Goal: Information Seeking & Learning: Learn about a topic

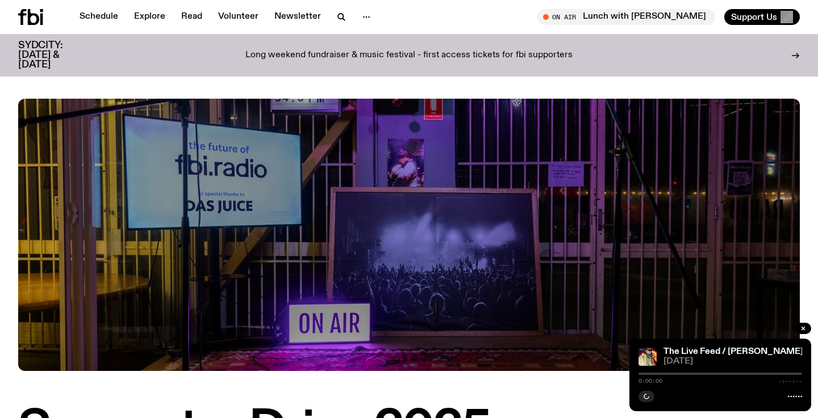
scroll to position [360, 0]
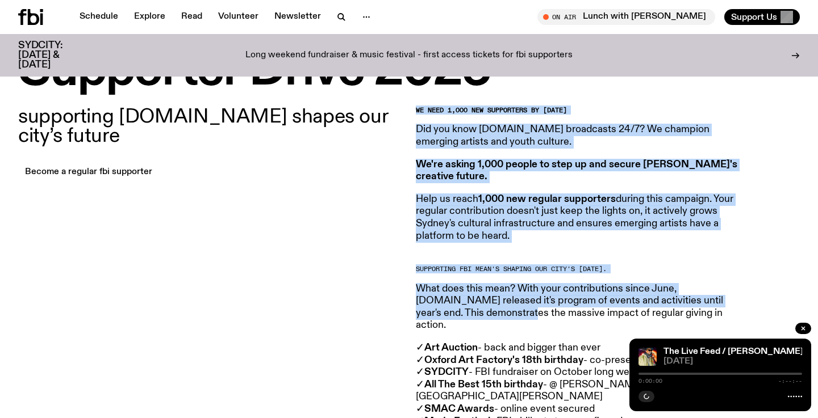
drag, startPoint x: 417, startPoint y: 110, endPoint x: 486, endPoint y: 307, distance: 208.1
click at [486, 307] on article "We need 1,000 new supporters by September 27th Did you know fbi.radio broadcast…" at bounding box center [579, 279] width 327 height 344
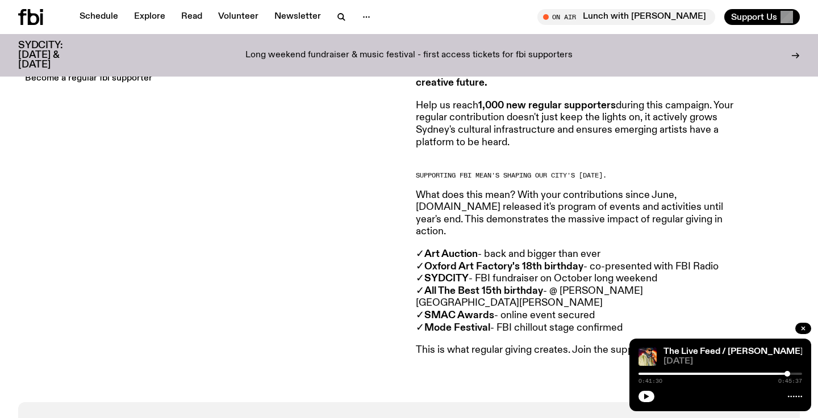
click at [471, 345] on p "This is what regular giving creates. Join the supporters making it happen." at bounding box center [579, 351] width 327 height 12
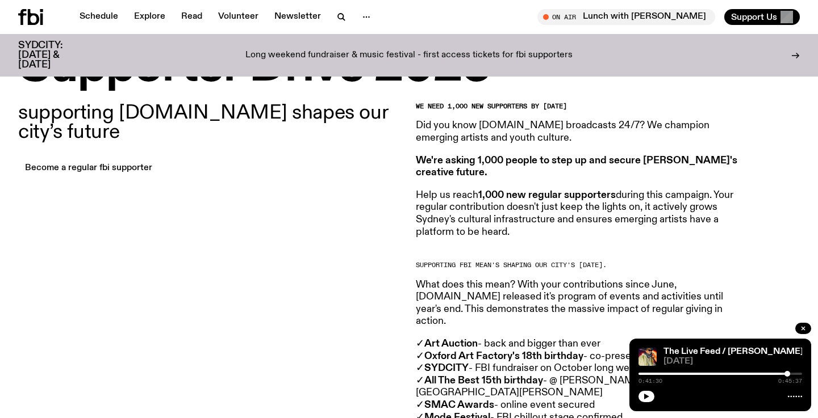
scroll to position [339, 0]
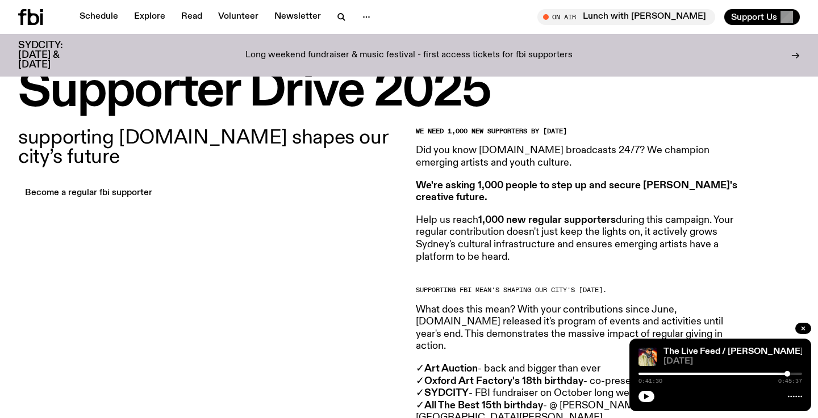
click at [523, 51] on p "Long weekend fundraiser & music festival - first access tickets for fbi support…" at bounding box center [408, 56] width 327 height 10
click at [115, 18] on link "Schedule" at bounding box center [99, 17] width 52 height 16
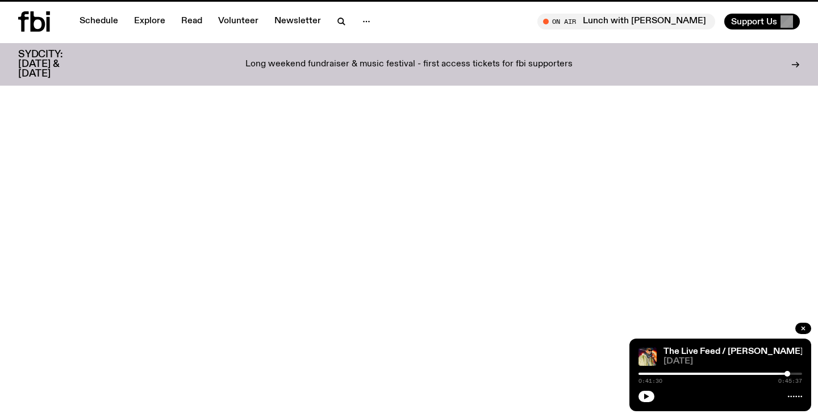
scroll to position [339, 0]
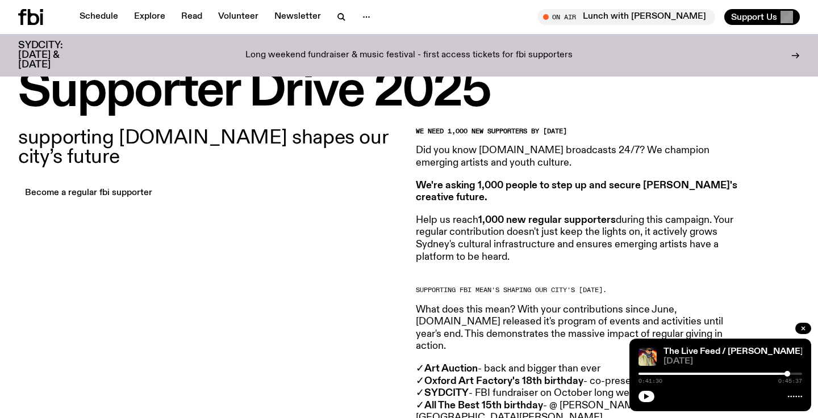
click at [321, 51] on p "Long weekend fundraiser & music festival - first access tickets for fbi support…" at bounding box center [408, 56] width 327 height 10
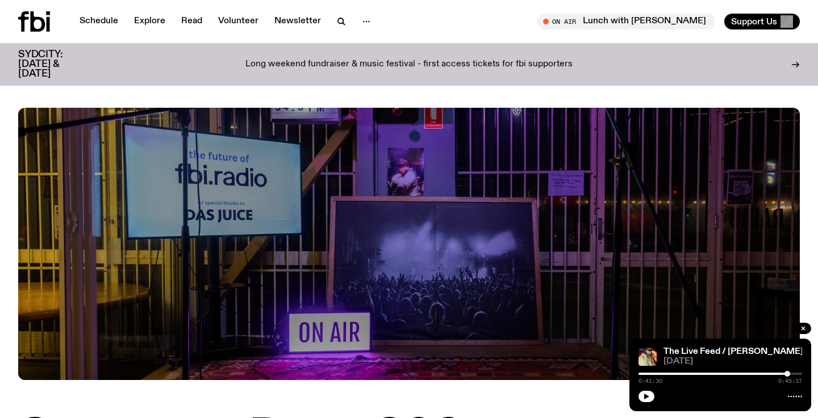
scroll to position [0, 0]
click at [363, 23] on icon "button" at bounding box center [366, 22] width 14 height 14
click at [152, 17] on link "Explore" at bounding box center [149, 22] width 45 height 16
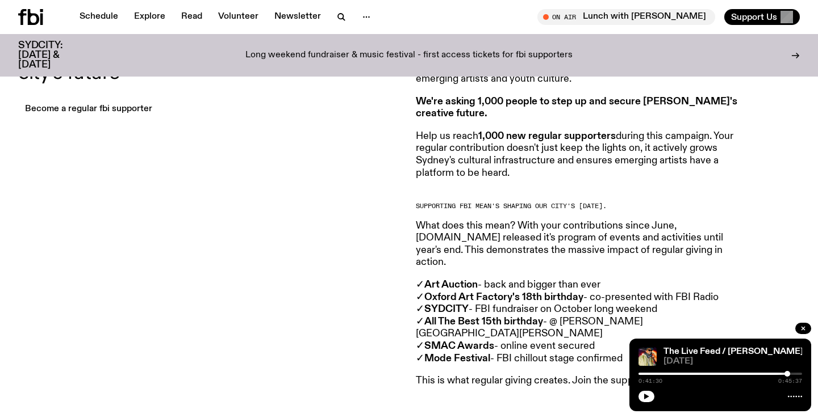
scroll to position [454, 0]
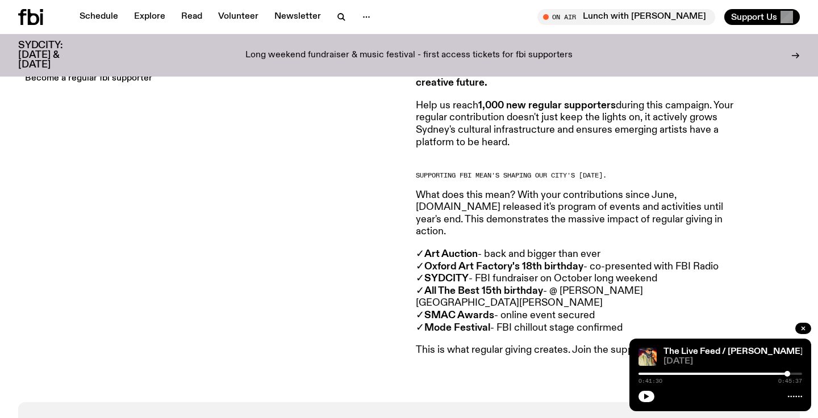
click at [555, 299] on p "✓ Art Auction - back and bigger than ever ✓ Oxford Art Factory's 18th birthday …" at bounding box center [579, 292] width 327 height 86
drag, startPoint x: 676, startPoint y: 250, endPoint x: 719, endPoint y: 250, distance: 42.6
click at [719, 250] on p "✓ Art Auction - back and bigger than ever ✓ Oxford Art Factory's 18th birthday …" at bounding box center [579, 292] width 327 height 86
click at [728, 249] on p "✓ Art Auction - back and bigger than ever ✓ Oxford Art Factory's 18th birthday …" at bounding box center [579, 292] width 327 height 86
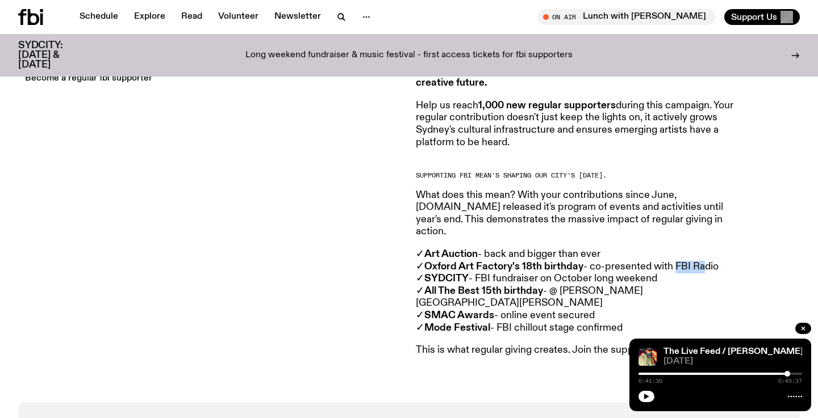
drag, startPoint x: 675, startPoint y: 250, endPoint x: 698, endPoint y: 250, distance: 23.3
click at [698, 250] on p "✓ Art Auction - back and bigger than ever ✓ Oxford Art Factory's 18th birthday …" at bounding box center [579, 292] width 327 height 86
click at [557, 279] on p "✓ Art Auction - back and bigger than ever ✓ Oxford Art Factory's 18th birthday …" at bounding box center [579, 292] width 327 height 86
click at [503, 297] on p "✓ Art Auction - back and bigger than ever ✓ Oxford Art Factory's 18th birthday …" at bounding box center [579, 292] width 327 height 86
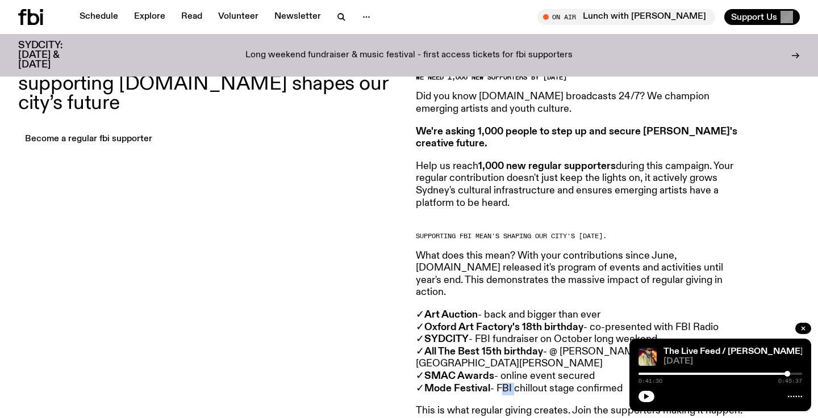
scroll to position [393, 0]
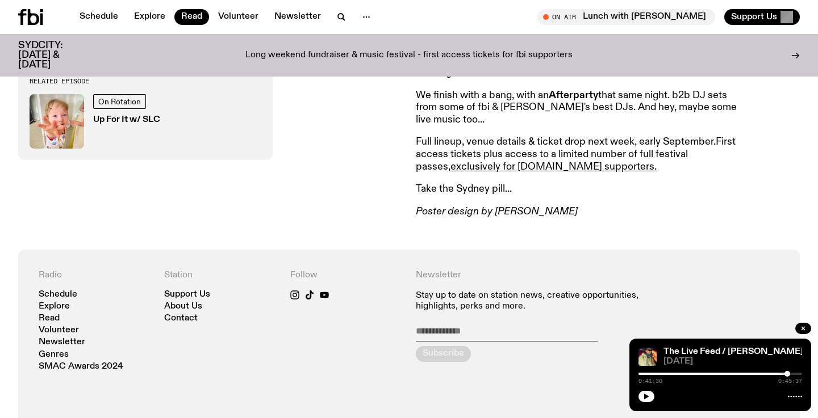
scroll to position [663, 0]
drag, startPoint x: 642, startPoint y: 137, endPoint x: 661, endPoint y: 140, distance: 19.6
click at [661, 140] on p "Full lineup, venue details & ticket drop next week, early September. First acce…" at bounding box center [579, 153] width 327 height 37
click at [659, 162] on p "Full lineup, venue details & ticket drop next week, early September. First acce…" at bounding box center [579, 153] width 327 height 37
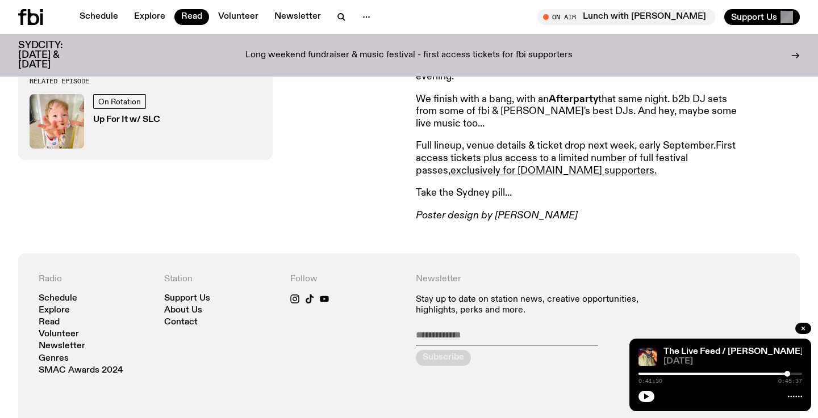
scroll to position [652, 0]
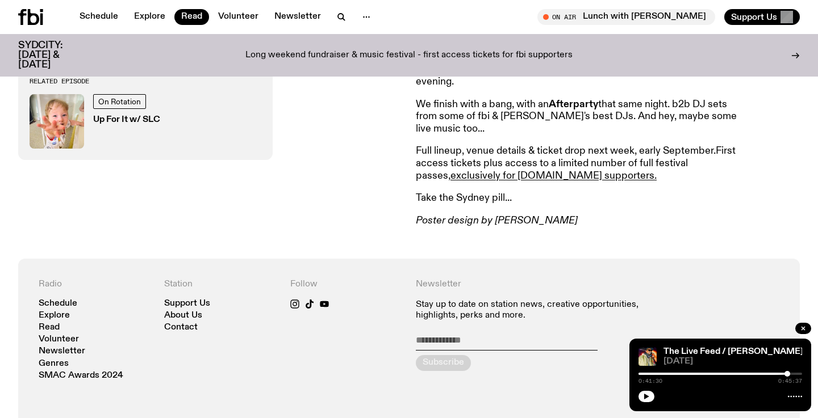
click at [509, 196] on p "Take the Sydney pill..." at bounding box center [579, 198] width 327 height 12
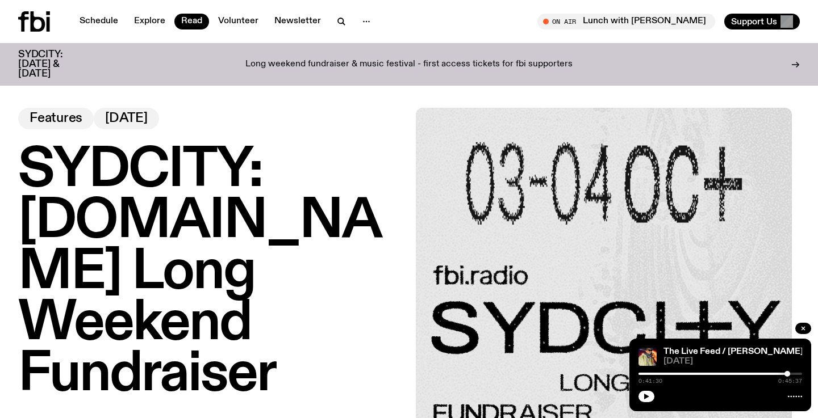
scroll to position [0, 0]
